Goal: Navigation & Orientation: Find specific page/section

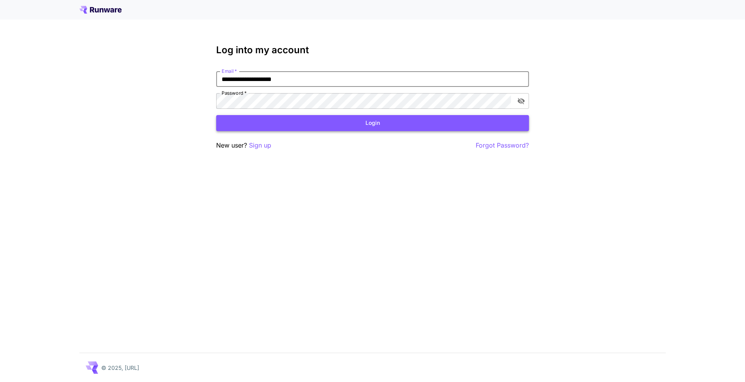
click at [332, 124] on button "Login" at bounding box center [372, 123] width 313 height 16
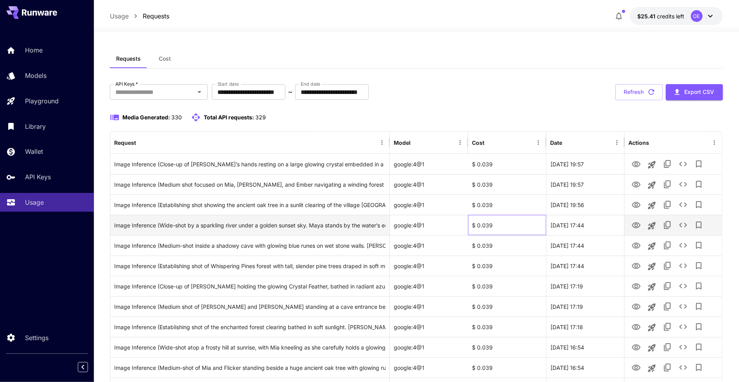
click at [490, 223] on div "$ 0.039" at bounding box center [507, 225] width 78 height 20
click at [491, 226] on div "$ 0.039" at bounding box center [507, 225] width 78 height 20
click at [510, 219] on div "$ 0.039" at bounding box center [507, 225] width 78 height 20
click at [636, 223] on icon "View" at bounding box center [636, 225] width 9 height 9
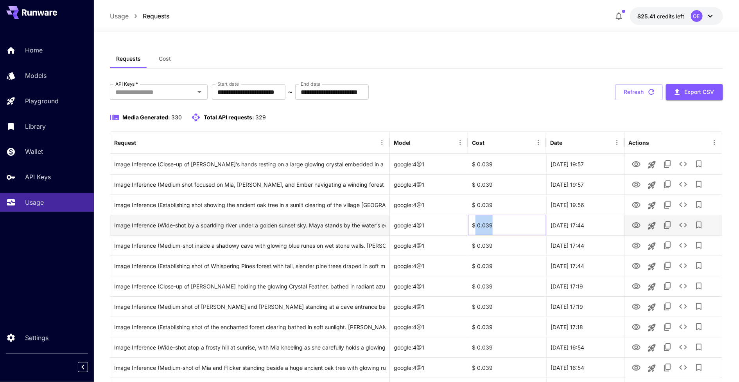
drag, startPoint x: 476, startPoint y: 226, endPoint x: 491, endPoint y: 225, distance: 15.3
click at [491, 225] on div "$ 0.039" at bounding box center [507, 225] width 78 height 20
